Goal: Task Accomplishment & Management: Use online tool/utility

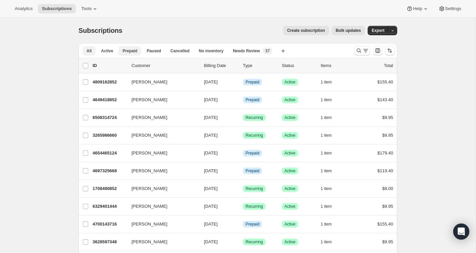
click at [133, 50] on span "Prepaid" at bounding box center [129, 50] width 15 height 5
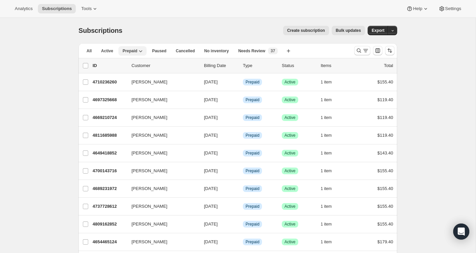
click at [141, 51] on icon "button" at bounding box center [140, 51] width 7 height 7
click at [154, 29] on div "Create subscription Bulk updates" at bounding box center [247, 30] width 234 height 9
click at [291, 47] on button "Create new view" at bounding box center [288, 50] width 11 height 9
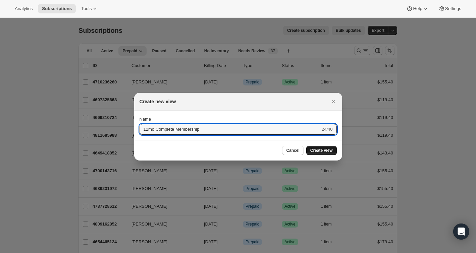
type input "12mo Complete Membership"
click at [318, 152] on span "Create view" at bounding box center [321, 150] width 22 height 5
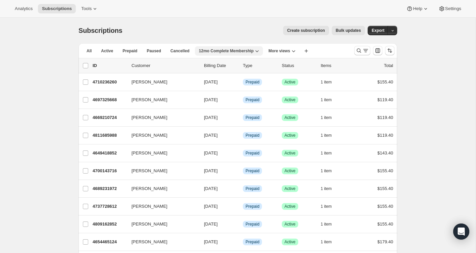
click at [247, 52] on span "12mo Complete Membership" at bounding box center [226, 50] width 55 height 5
click at [245, 33] on div "Create subscription Bulk updates" at bounding box center [247, 30] width 234 height 9
click at [284, 55] on button "More views" at bounding box center [281, 50] width 35 height 9
click at [260, 52] on icon "button" at bounding box center [256, 51] width 7 height 7
click at [91, 7] on span "Tools" at bounding box center [86, 8] width 10 height 5
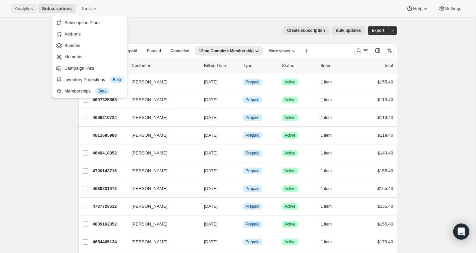
click at [18, 10] on span "Analytics" at bounding box center [24, 8] width 18 height 5
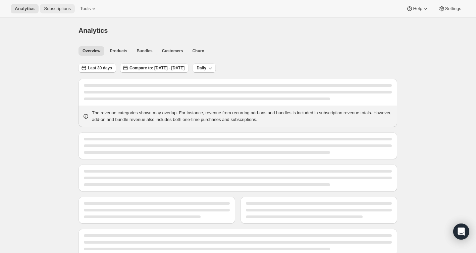
click at [68, 12] on button "Subscriptions" at bounding box center [57, 8] width 35 height 9
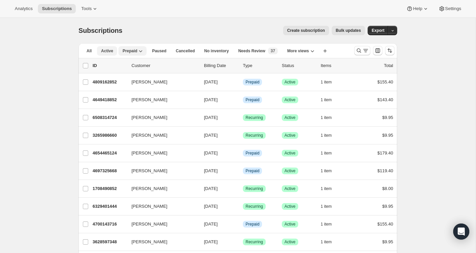
click at [108, 46] on button "Active" at bounding box center [107, 50] width 20 height 9
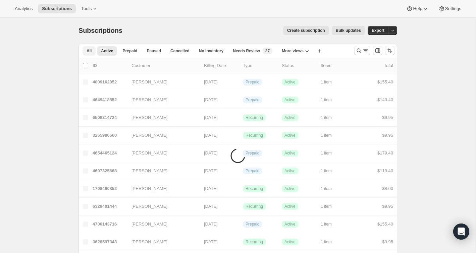
click at [92, 50] on button "All" at bounding box center [88, 50] width 13 height 9
click at [105, 51] on span "Active" at bounding box center [107, 50] width 12 height 5
click at [127, 51] on span "Prepaid" at bounding box center [129, 50] width 15 height 5
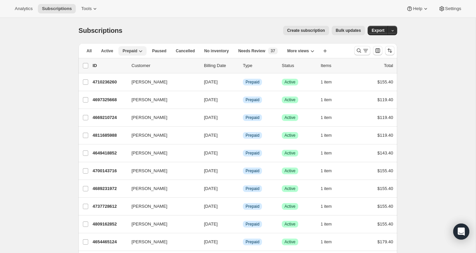
click at [143, 50] on icon "button" at bounding box center [140, 51] width 7 height 7
click at [114, 51] on button "Active" at bounding box center [107, 50] width 20 height 9
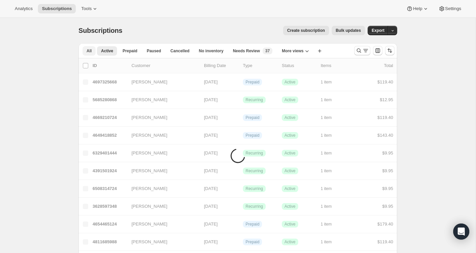
click at [91, 49] on span "All" at bounding box center [88, 50] width 5 height 5
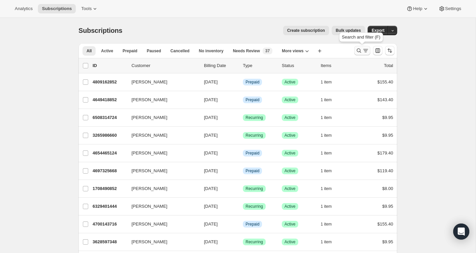
click at [367, 50] on icon "Search and filter results" at bounding box center [365, 50] width 7 height 7
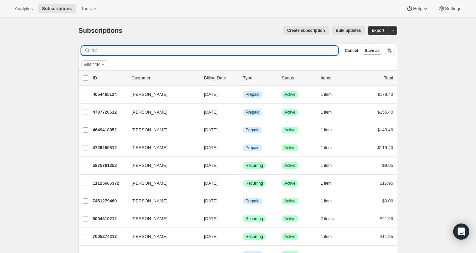
click at [97, 64] on span "Add filter" at bounding box center [92, 64] width 16 height 5
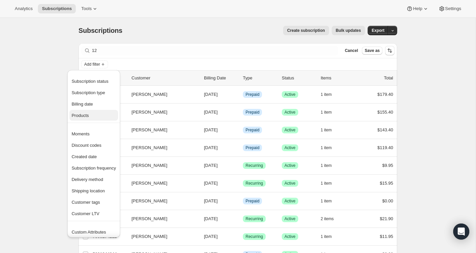
click at [99, 113] on span "Products" at bounding box center [93, 115] width 44 height 7
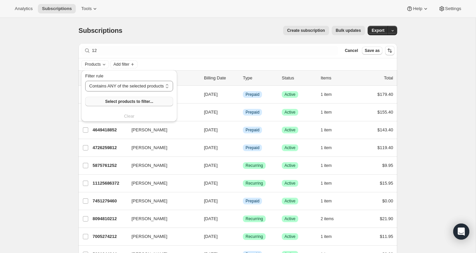
click at [153, 101] on span "Select products to filter..." at bounding box center [129, 101] width 48 height 5
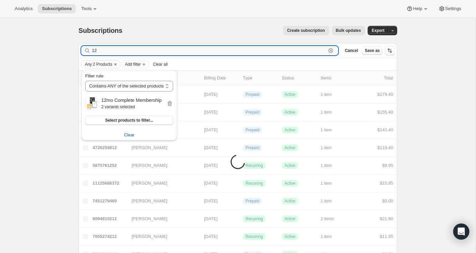
click at [175, 50] on input "12" at bounding box center [209, 50] width 234 height 9
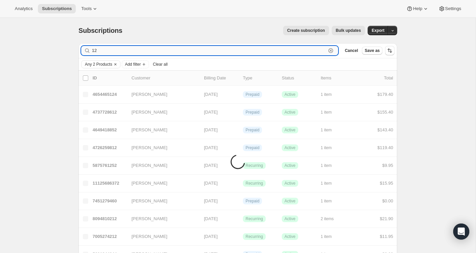
click at [175, 50] on input "12" at bounding box center [209, 50] width 234 height 9
type input "\"
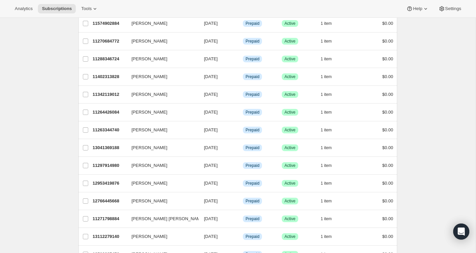
scroll to position [758, 0]
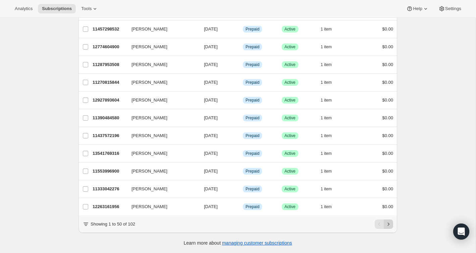
click at [387, 224] on icon "Next" at bounding box center [388, 224] width 7 height 7
click at [390, 225] on icon "Next" at bounding box center [388, 224] width 7 height 7
click at [390, 224] on icon "Next" at bounding box center [388, 224] width 7 height 7
click at [391, 226] on icon "Next" at bounding box center [388, 224] width 7 height 7
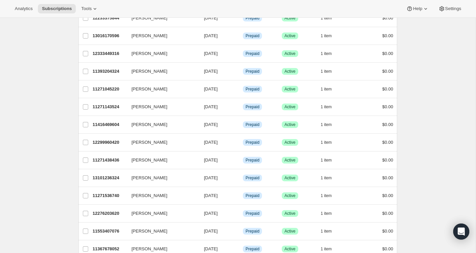
scroll to position [0, 0]
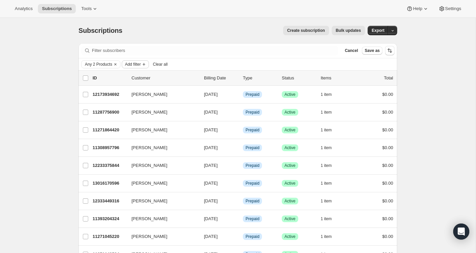
click at [138, 65] on span "Add filter" at bounding box center [133, 64] width 16 height 5
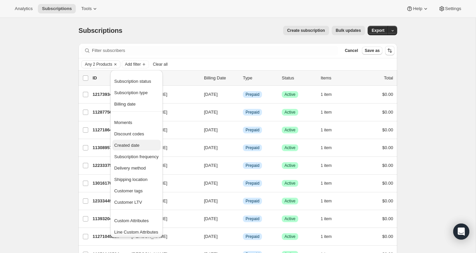
click at [143, 143] on span "Created date" at bounding box center [136, 145] width 44 height 7
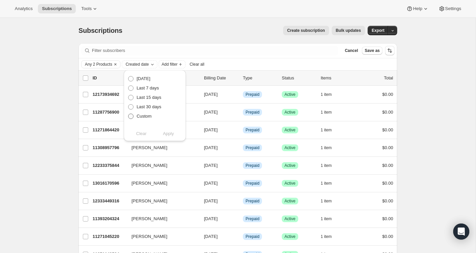
click at [143, 118] on span "Custom" at bounding box center [143, 116] width 15 height 5
click at [128, 114] on input "Custom" at bounding box center [128, 114] width 0 height 0
radio input "true"
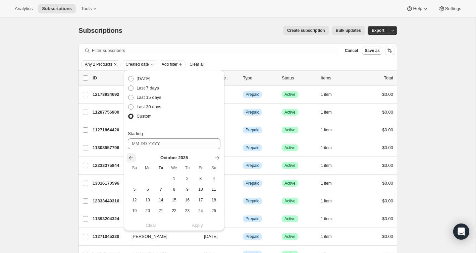
click at [133, 161] on button "Show previous month, September 2025" at bounding box center [130, 157] width 9 height 9
click at [133, 161] on button "Show previous month, August 2025" at bounding box center [130, 157] width 9 height 9
click at [133, 161] on button "Show previous month, July 2025" at bounding box center [130, 157] width 9 height 9
click at [133, 161] on button "Show previous month, June 2025" at bounding box center [130, 157] width 9 height 9
click at [133, 161] on button "Show previous month, May 2025" at bounding box center [130, 157] width 9 height 9
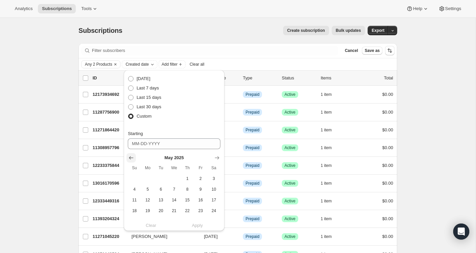
click at [133, 161] on button "Show previous month, April 2025" at bounding box center [130, 157] width 9 height 9
click at [165, 177] on button "1" at bounding box center [160, 178] width 13 height 11
click at [219, 155] on icon "Show next month, May 2025" at bounding box center [216, 157] width 7 height 7
click at [133, 158] on icon "Show previous month, April 2025" at bounding box center [131, 157] width 7 height 7
click at [214, 210] on span "26" at bounding box center [214, 210] width 8 height 5
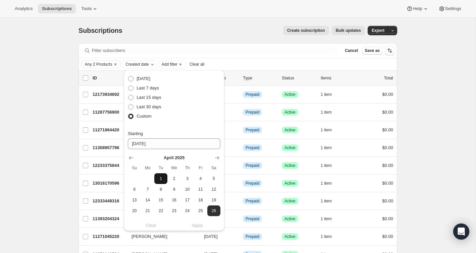
click at [162, 178] on span "1" at bounding box center [161, 178] width 8 height 5
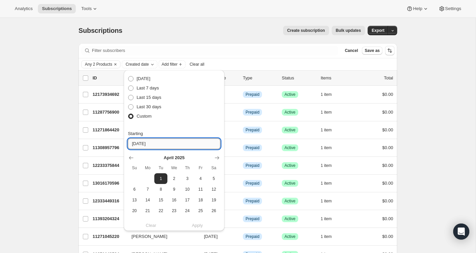
click at [194, 146] on input "[DATE]" at bounding box center [174, 143] width 92 height 11
click at [202, 203] on button "18" at bounding box center [200, 200] width 13 height 11
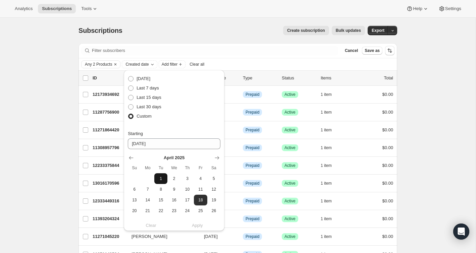
click at [164, 176] on span "1" at bounding box center [161, 178] width 8 height 5
type input "[DATE]"
click at [202, 114] on div "Custom" at bounding box center [174, 116] width 92 height 9
click at [195, 226] on div "Clear Apply" at bounding box center [174, 225] width 92 height 7
click at [162, 179] on span "1" at bounding box center [161, 178] width 8 height 5
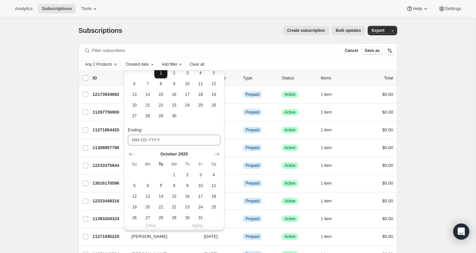
scroll to position [123, 0]
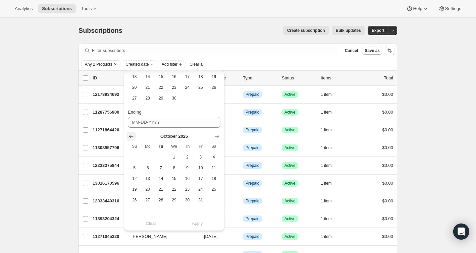
click at [130, 136] on icon "Show previous month, September 2025" at bounding box center [131, 136] width 4 height 3
click at [130, 136] on icon "Show previous month, August 2025" at bounding box center [131, 136] width 4 height 3
click at [130, 136] on icon "Show previous month, July 2025" at bounding box center [131, 136] width 4 height 3
click at [130, 136] on icon "Show previous month, June 2025" at bounding box center [131, 136] width 4 height 3
click at [130, 136] on icon "Show previous month, May 2025" at bounding box center [131, 136] width 4 height 3
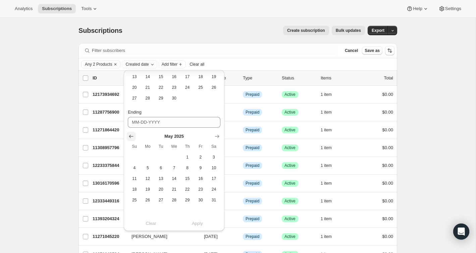
click at [130, 137] on icon "Show previous month, April 2025" at bounding box center [131, 136] width 4 height 3
click at [177, 197] on span "30" at bounding box center [174, 199] width 8 height 5
click at [216, 134] on icon "Show next month, May 2025" at bounding box center [216, 136] width 7 height 7
click at [218, 135] on icon "Show next month, June 2025" at bounding box center [216, 136] width 7 height 7
click at [191, 159] on span "5" at bounding box center [187, 156] width 8 height 5
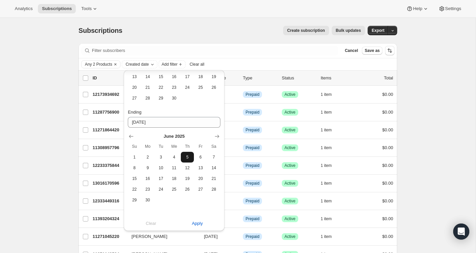
type input "[DATE]"
click at [197, 223] on span "Apply" at bounding box center [197, 223] width 11 height 7
click at [239, 29] on div "Create subscription Bulk updates" at bounding box center [247, 30] width 234 height 9
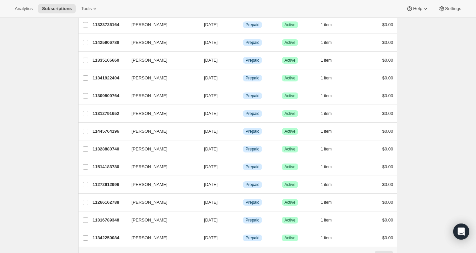
scroll to position [758, 0]
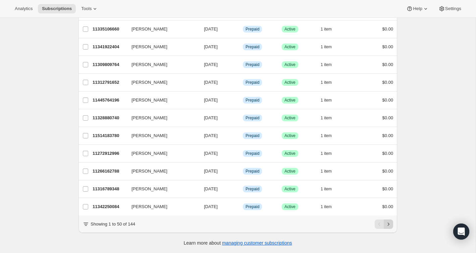
click at [392, 222] on button "Next" at bounding box center [387, 223] width 9 height 9
click at [388, 225] on icon "Next" at bounding box center [388, 224] width 7 height 7
click at [378, 225] on icon "Previous" at bounding box center [379, 224] width 7 height 7
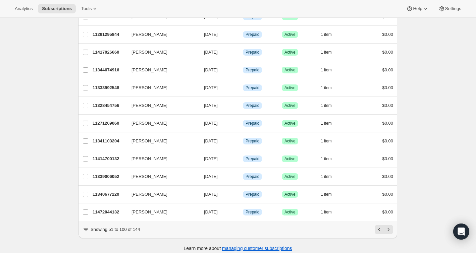
scroll to position [758, 0]
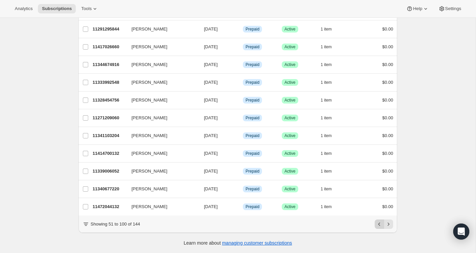
click at [382, 224] on icon "Previous" at bounding box center [379, 224] width 7 height 7
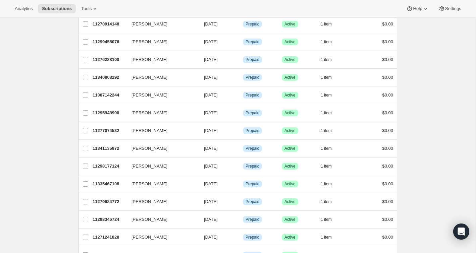
scroll to position [0, 0]
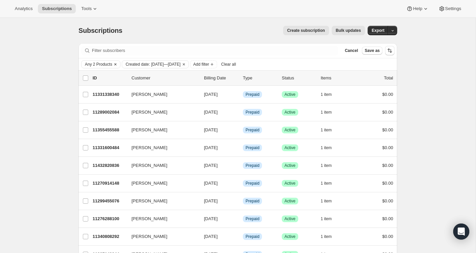
click at [116, 64] on icon "Clear" at bounding box center [115, 64] width 2 height 2
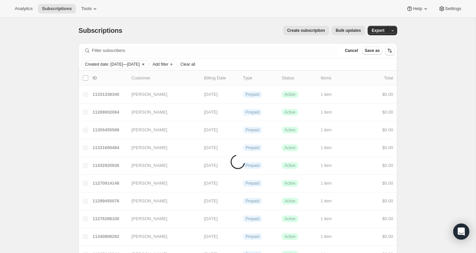
click at [146, 64] on icon "Clear" at bounding box center [142, 64] width 5 height 5
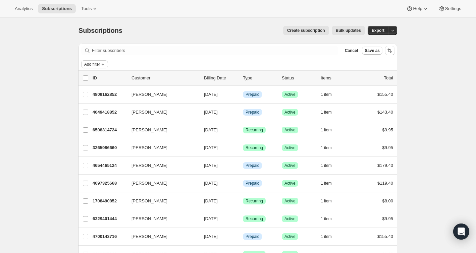
click at [94, 65] on span "Add filter" at bounding box center [92, 64] width 16 height 5
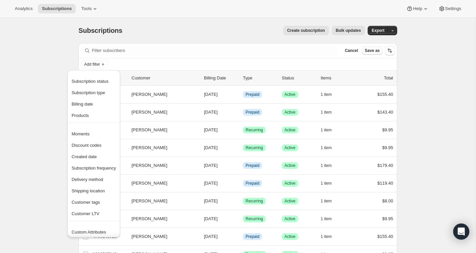
click at [148, 15] on div "Analytics Subscriptions Tools Help Settings" at bounding box center [238, 9] width 476 height 18
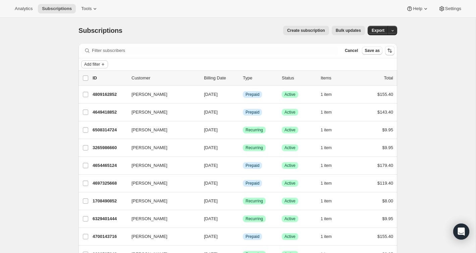
click at [100, 67] on button "Add filter" at bounding box center [94, 64] width 27 height 8
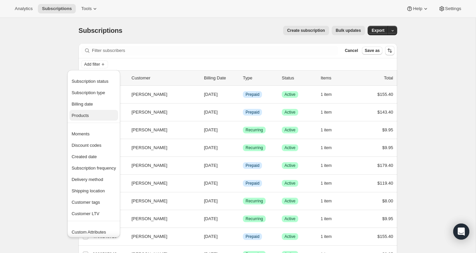
click at [86, 119] on span "Products" at bounding box center [93, 115] width 44 height 7
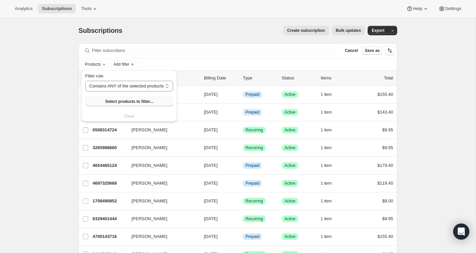
click at [137, 102] on span "Select products to filter..." at bounding box center [129, 101] width 48 height 5
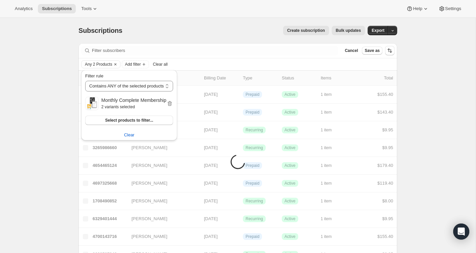
click at [245, 29] on div "Create subscription Bulk updates" at bounding box center [247, 30] width 234 height 9
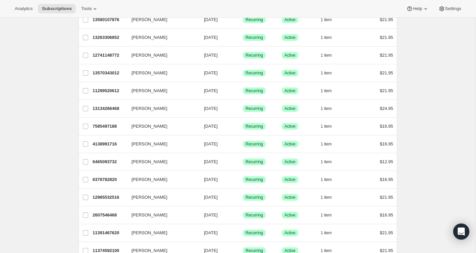
scroll to position [758, 0]
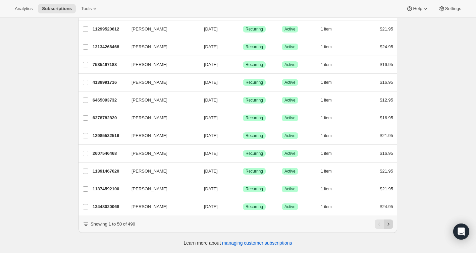
click at [389, 225] on icon "Next" at bounding box center [388, 224] width 7 height 7
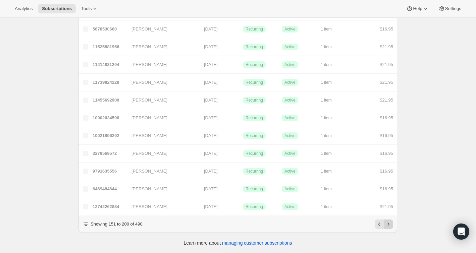
click at [389, 225] on icon "Next" at bounding box center [388, 224] width 7 height 7
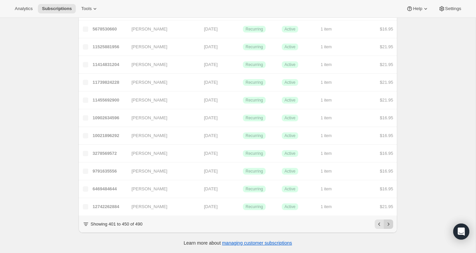
click at [389, 225] on icon "Next" at bounding box center [388, 224] width 7 height 7
click at [391, 220] on button "Next" at bounding box center [387, 223] width 9 height 9
click at [381, 224] on icon "Previous" at bounding box center [379, 224] width 7 height 7
click at [377, 222] on icon "Previous" at bounding box center [379, 224] width 7 height 7
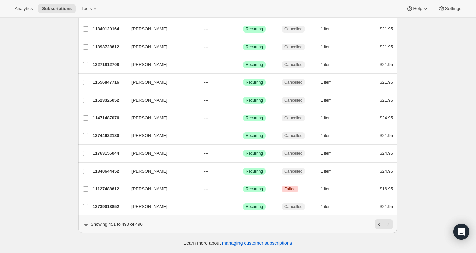
scroll to position [580, 0]
click at [390, 226] on div "Pagination" at bounding box center [387, 223] width 9 height 9
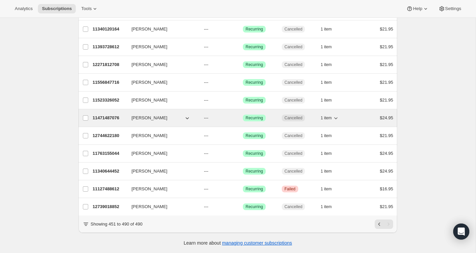
scroll to position [0, 0]
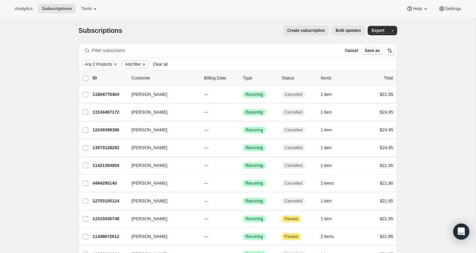
click at [140, 65] on span "Add filter" at bounding box center [133, 64] width 16 height 5
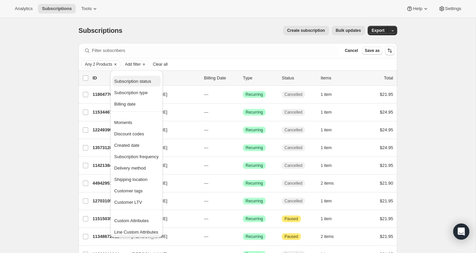
click at [144, 79] on span "Subscription status" at bounding box center [132, 81] width 37 height 5
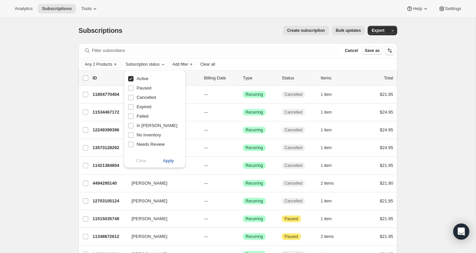
click at [169, 163] on span "Apply" at bounding box center [168, 160] width 11 height 7
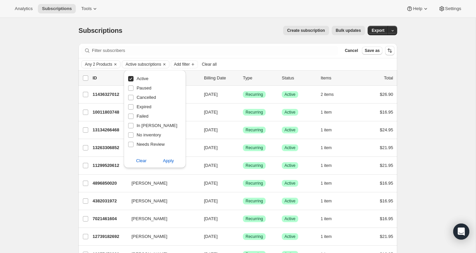
click at [233, 36] on div "Subscriptions. This page is ready Subscriptions Create subscription Bulk update…" at bounding box center [237, 30] width 318 height 25
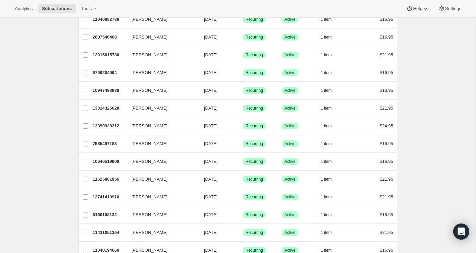
scroll to position [758, 0]
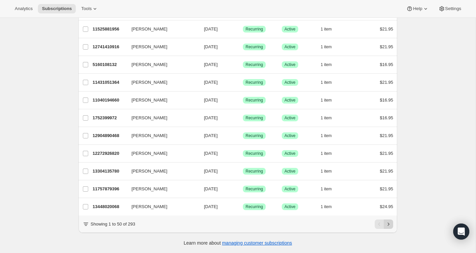
click at [390, 225] on icon "Next" at bounding box center [388, 224] width 7 height 7
